Goal: Information Seeking & Learning: Check status

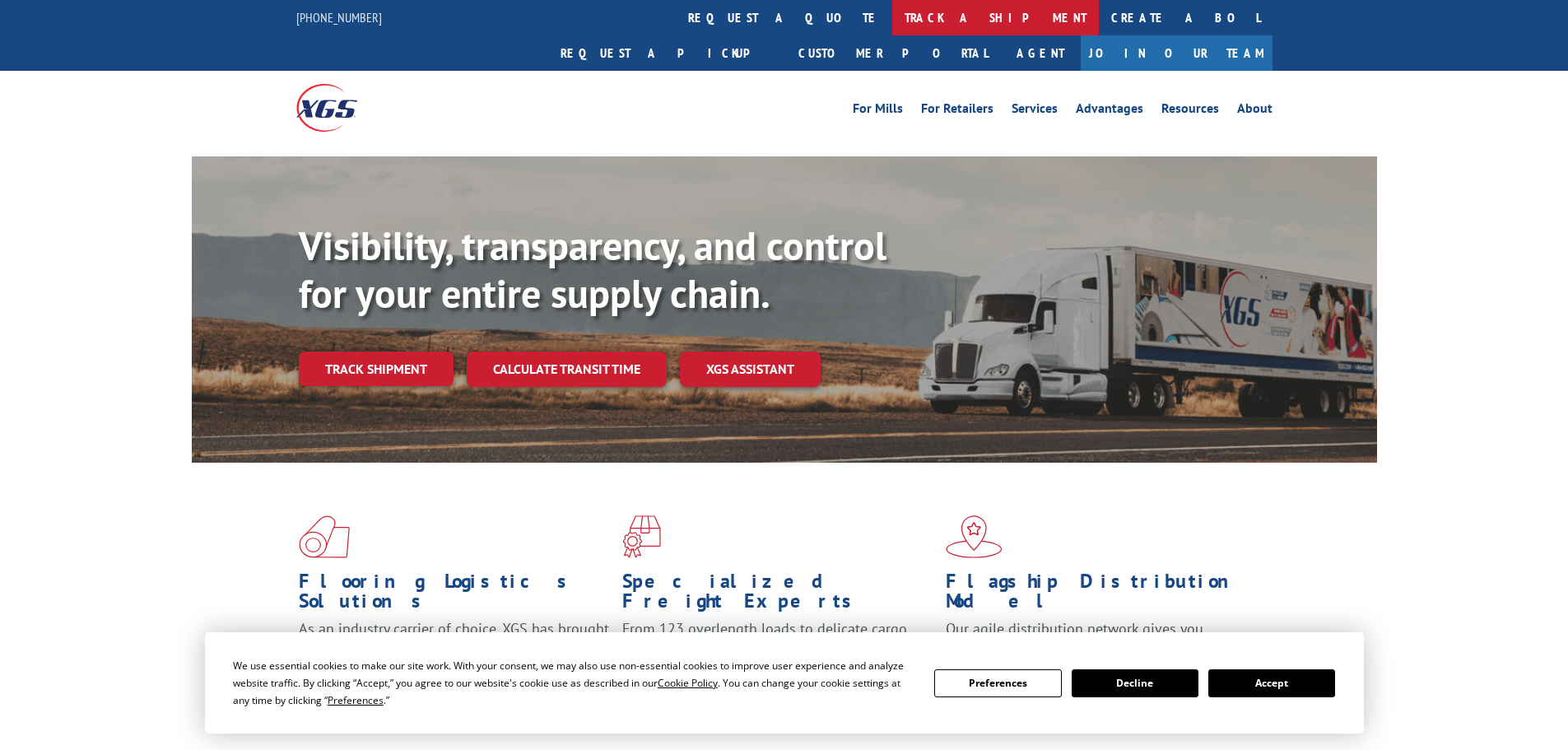
click at [893, 20] on link "track a shipment" at bounding box center [996, 17] width 206 height 36
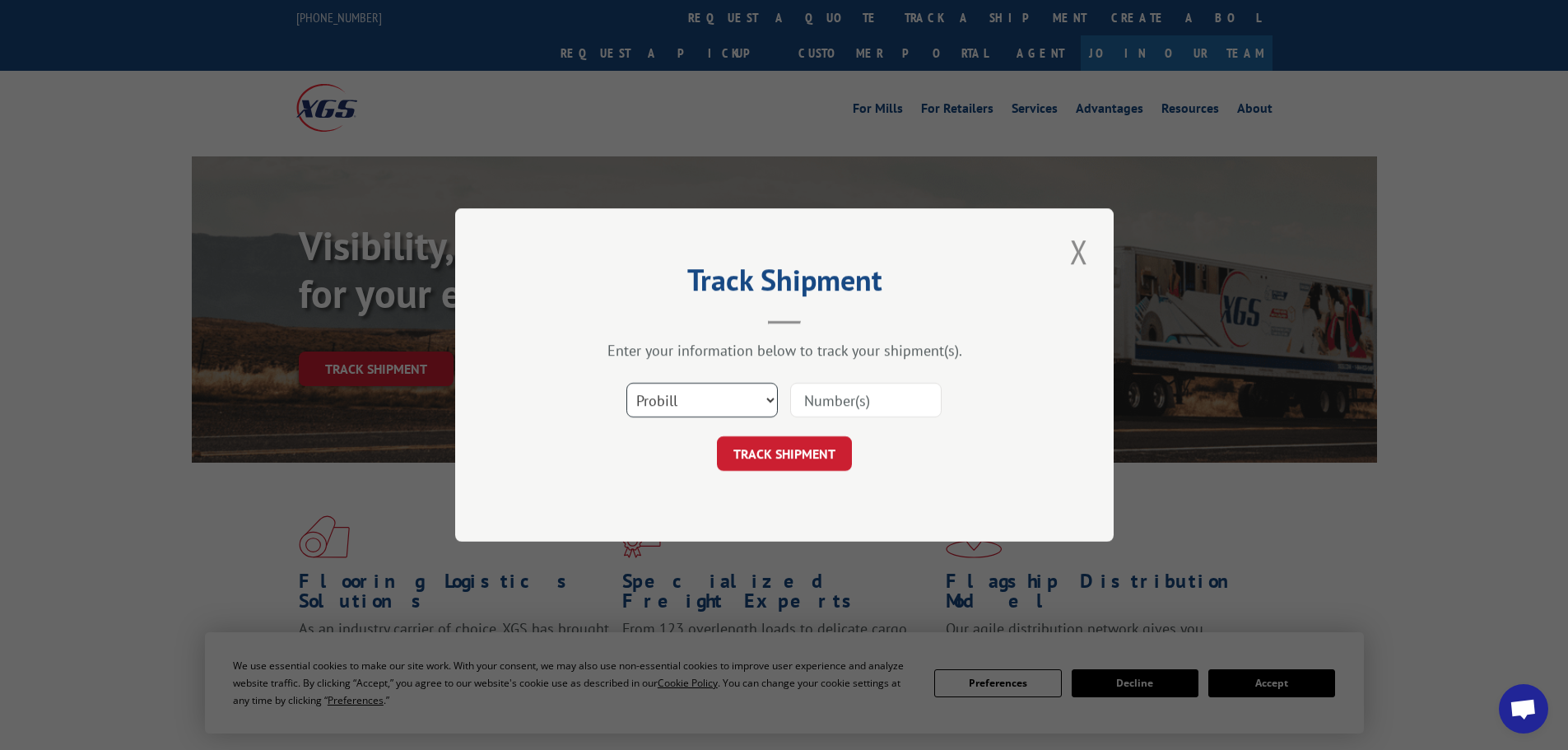
click at [673, 410] on select "Select category... Probill BOL PO" at bounding box center [702, 400] width 151 height 35
click at [809, 392] on input at bounding box center [866, 400] width 151 height 35
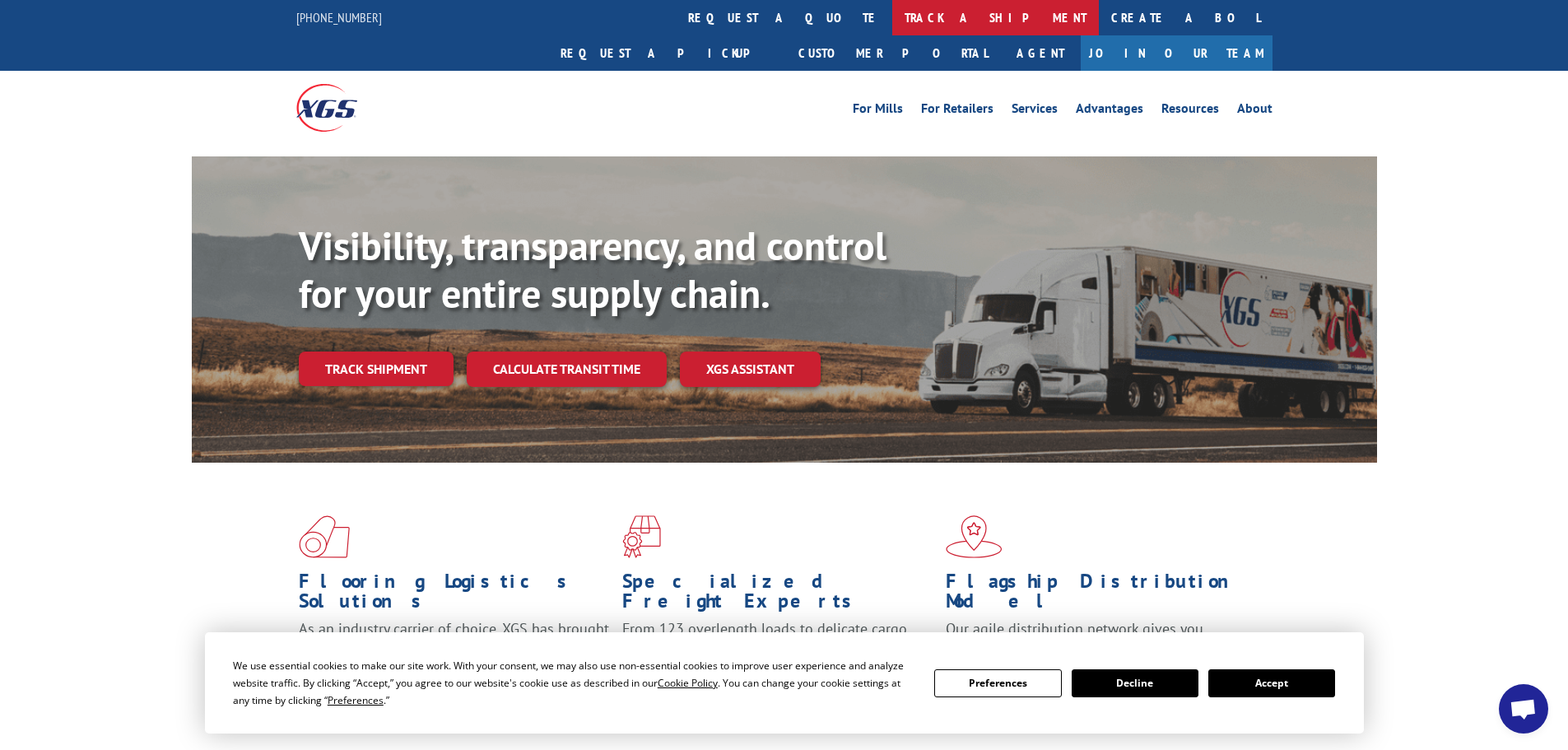
click at [893, 15] on link "track a shipment" at bounding box center [996, 17] width 206 height 36
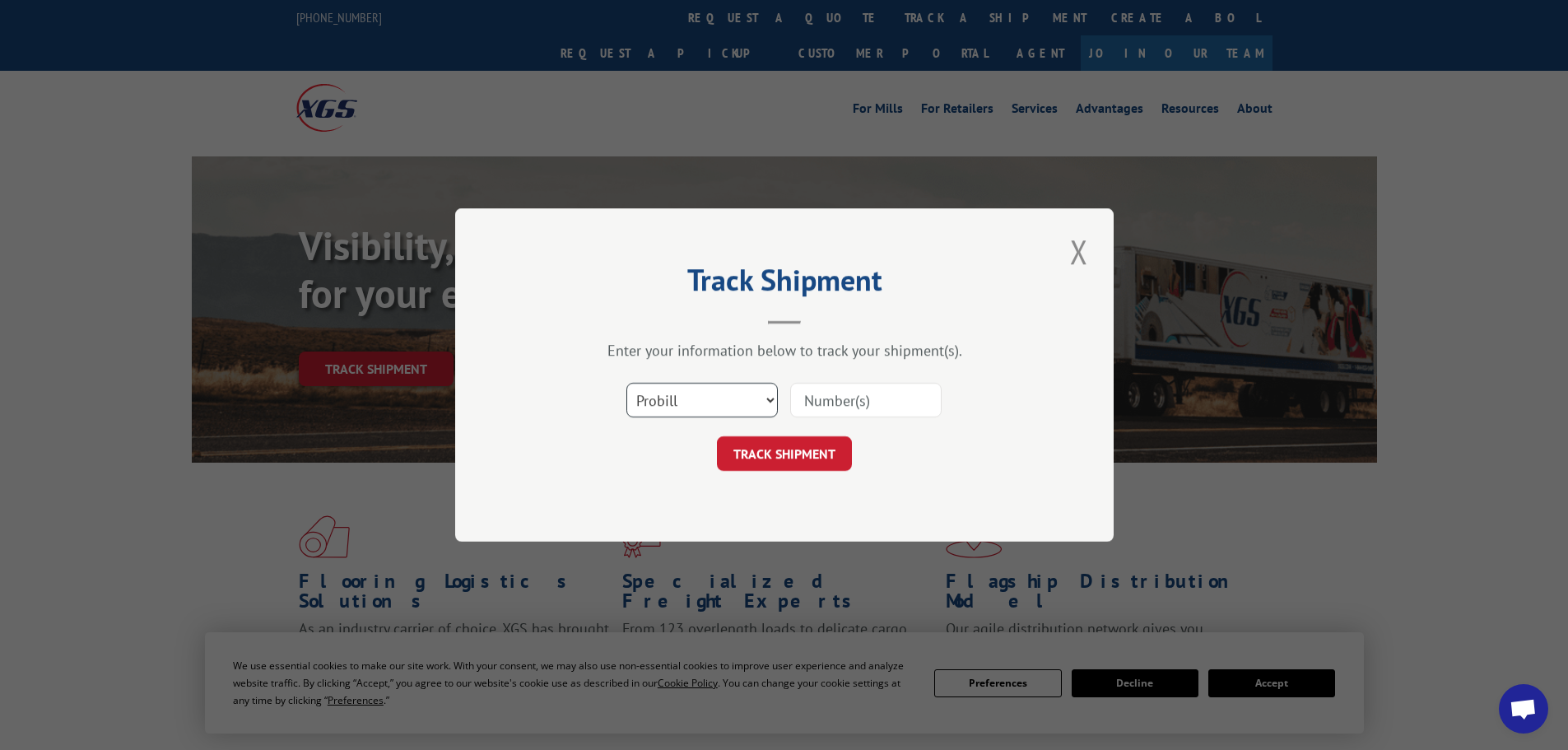
click at [720, 391] on select "Select category... Probill BOL PO" at bounding box center [702, 400] width 151 height 35
select select "bol"
click at [627, 383] on select "Select category... Probill BOL PO" at bounding box center [702, 400] width 151 height 35
click at [863, 393] on input at bounding box center [866, 400] width 151 height 35
paste input "407968"
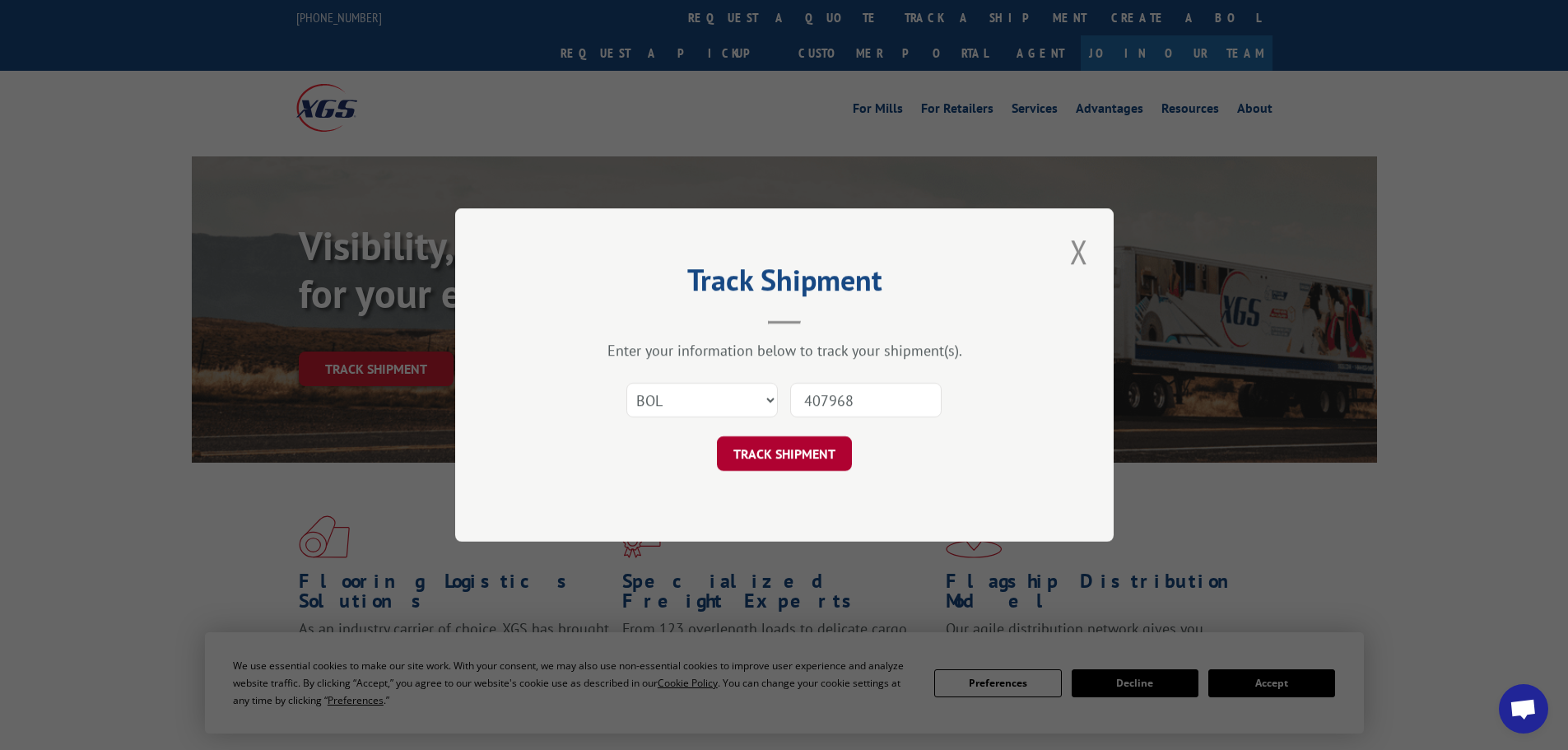
type input "407968"
click at [777, 442] on button "TRACK SHIPMENT" at bounding box center [784, 454] width 135 height 35
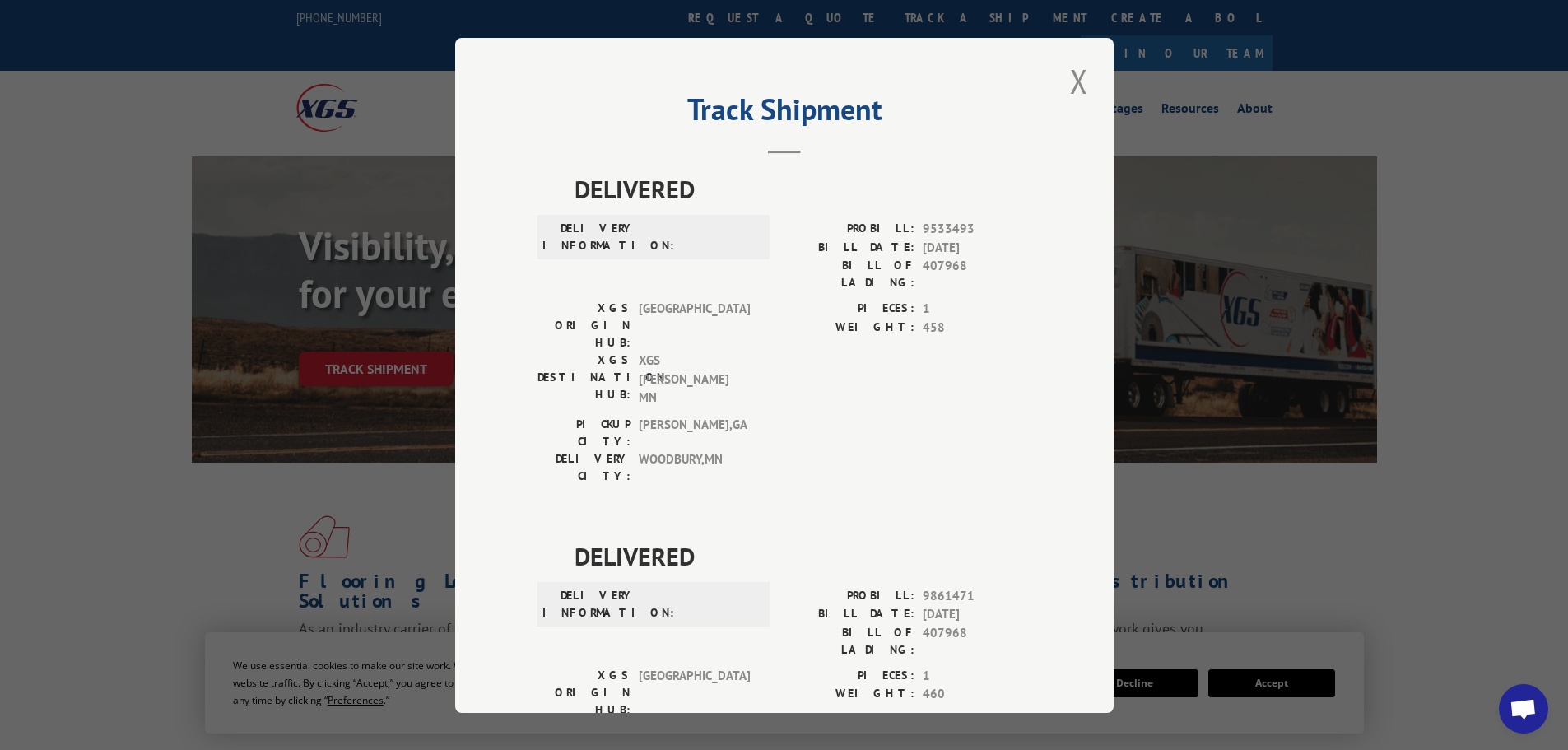
click at [359, 210] on div "Track Shipment DELIVERED DELIVERY INFORMATION: PROBILL: 9533493 BILL DATE: [DAT…" at bounding box center [784, 375] width 1568 height 750
